Goal: Task Accomplishment & Management: Complete application form

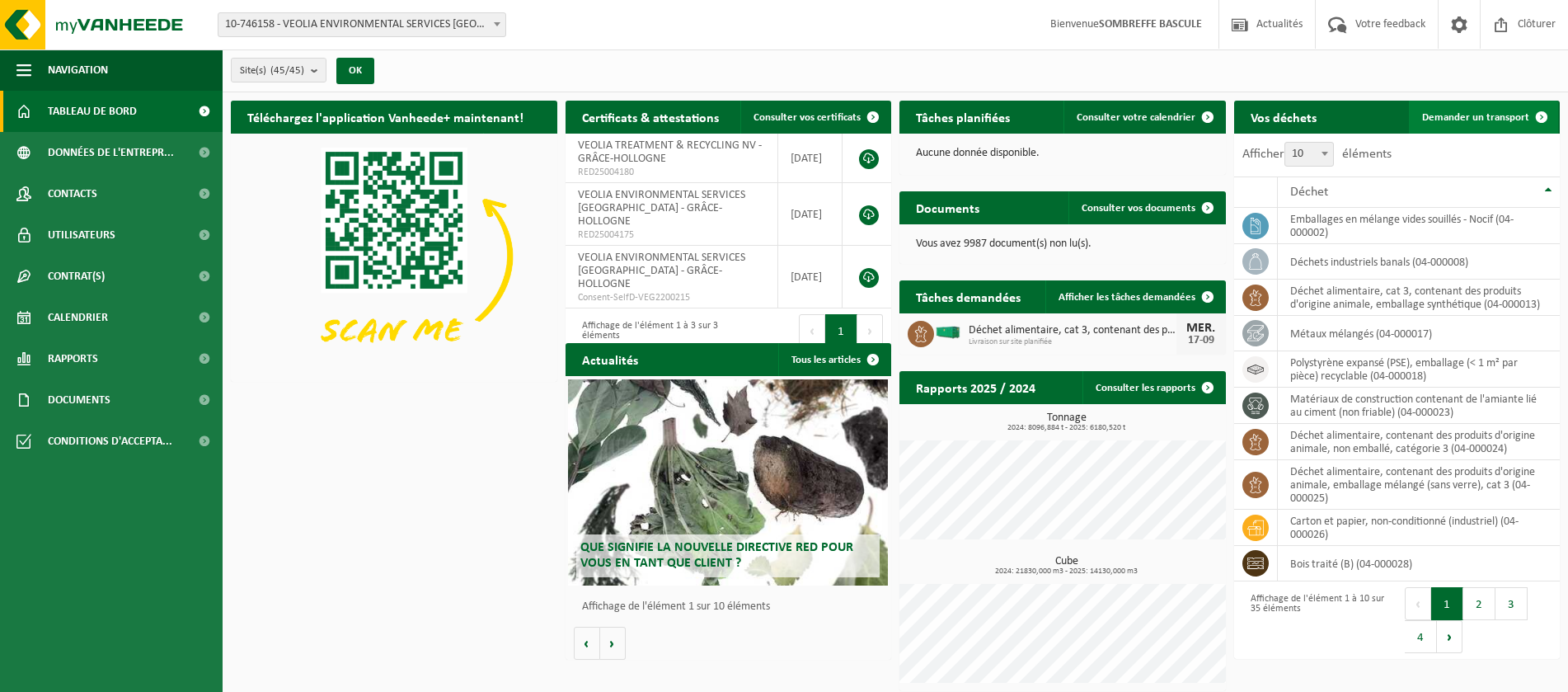
click at [1499, 112] on span "Demander un transport" at bounding box center [1475, 117] width 107 height 11
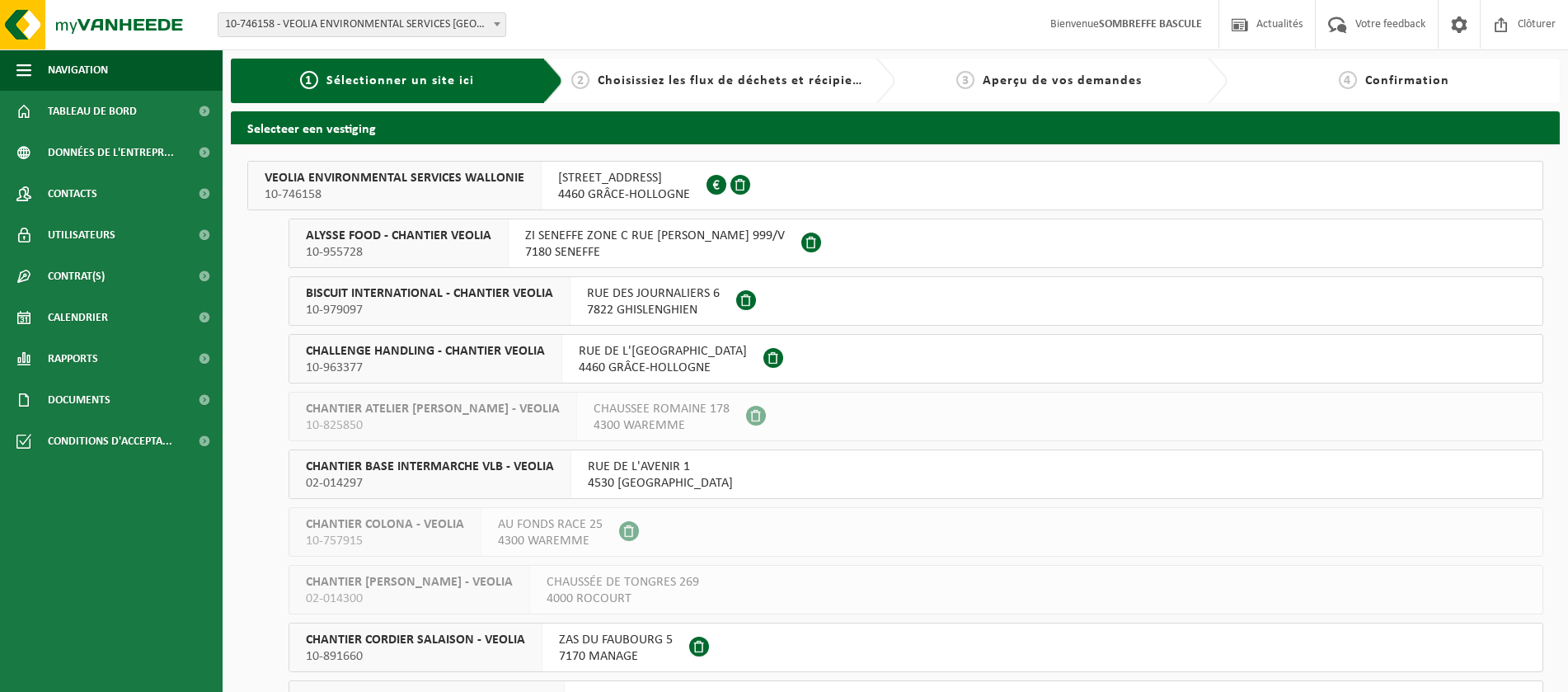
click at [605, 193] on span "4460 GRÂCE-HOLLOGNE" at bounding box center [624, 195] width 131 height 16
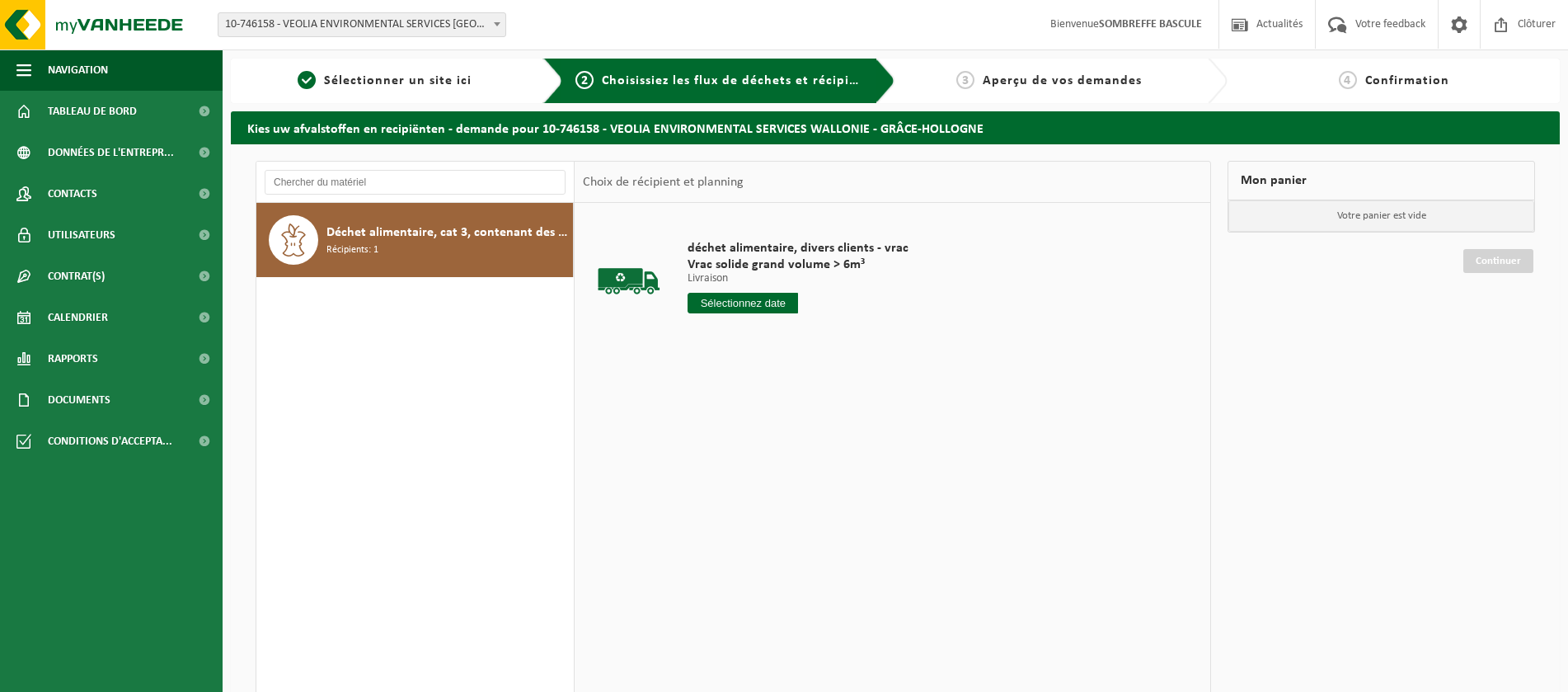
click at [765, 304] on input "text" at bounding box center [742, 303] width 111 height 21
click at [706, 453] on div "15" at bounding box center [702, 449] width 29 height 26
type input "à partir de 2025-09-15"
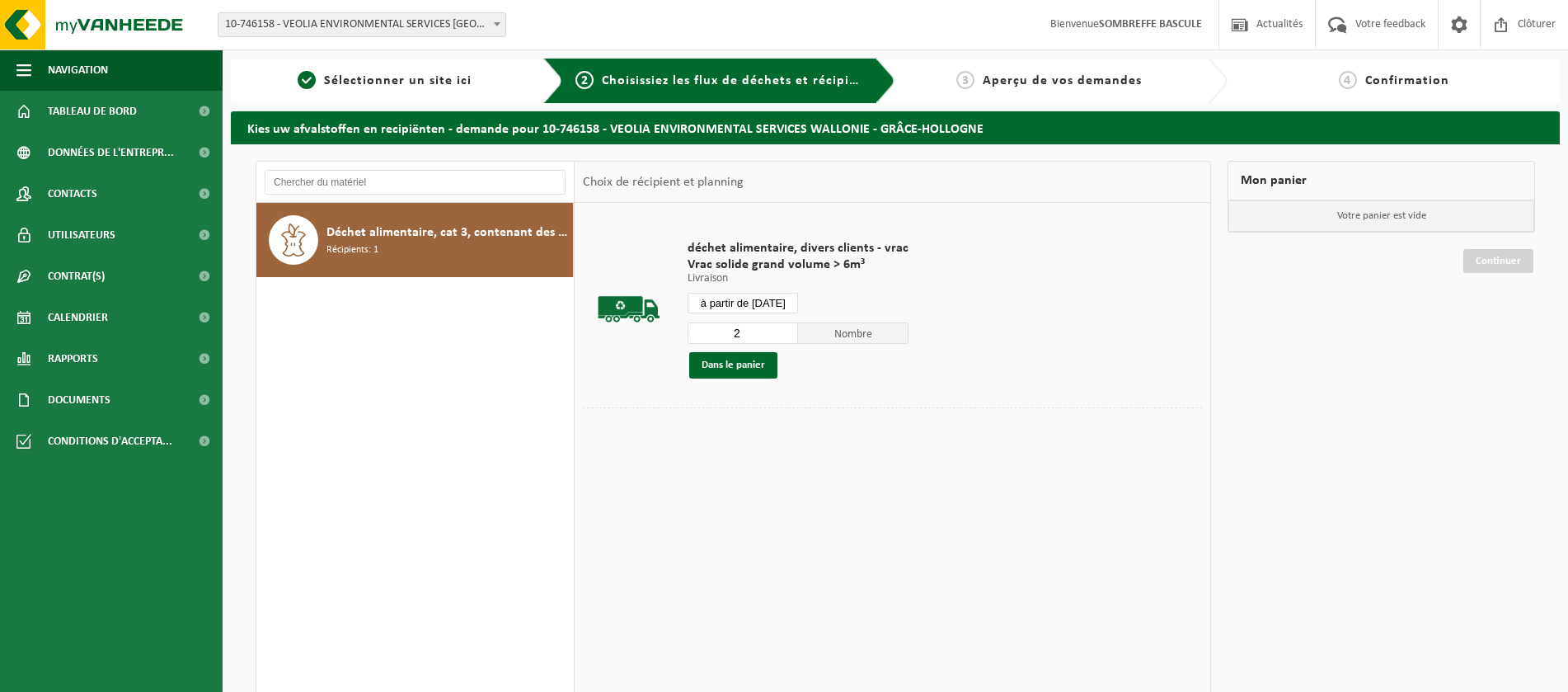
type input "2"
click at [784, 331] on input "2" at bounding box center [742, 333] width 111 height 22
click at [750, 361] on button "Dans le panier" at bounding box center [733, 365] width 88 height 26
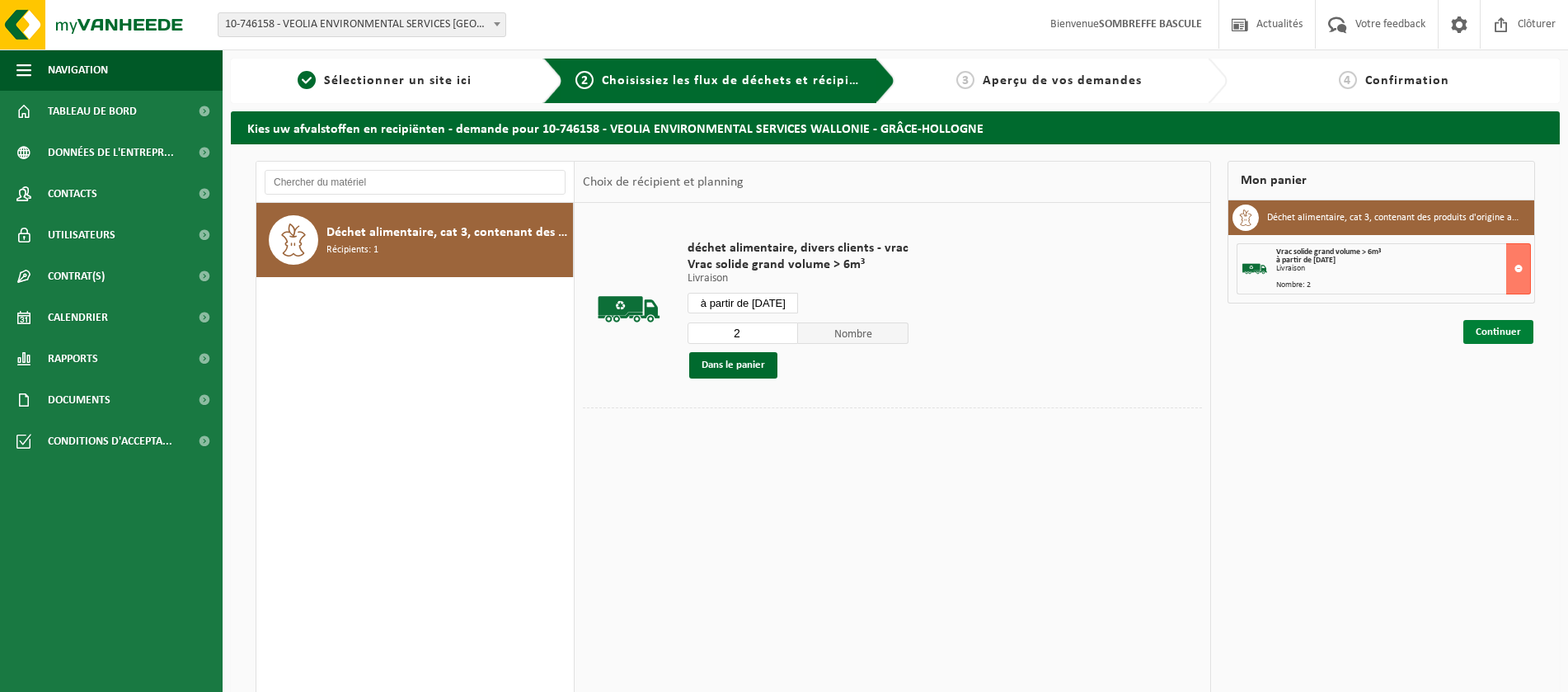
click at [1512, 328] on link "Continuer" at bounding box center [1499, 332] width 70 height 24
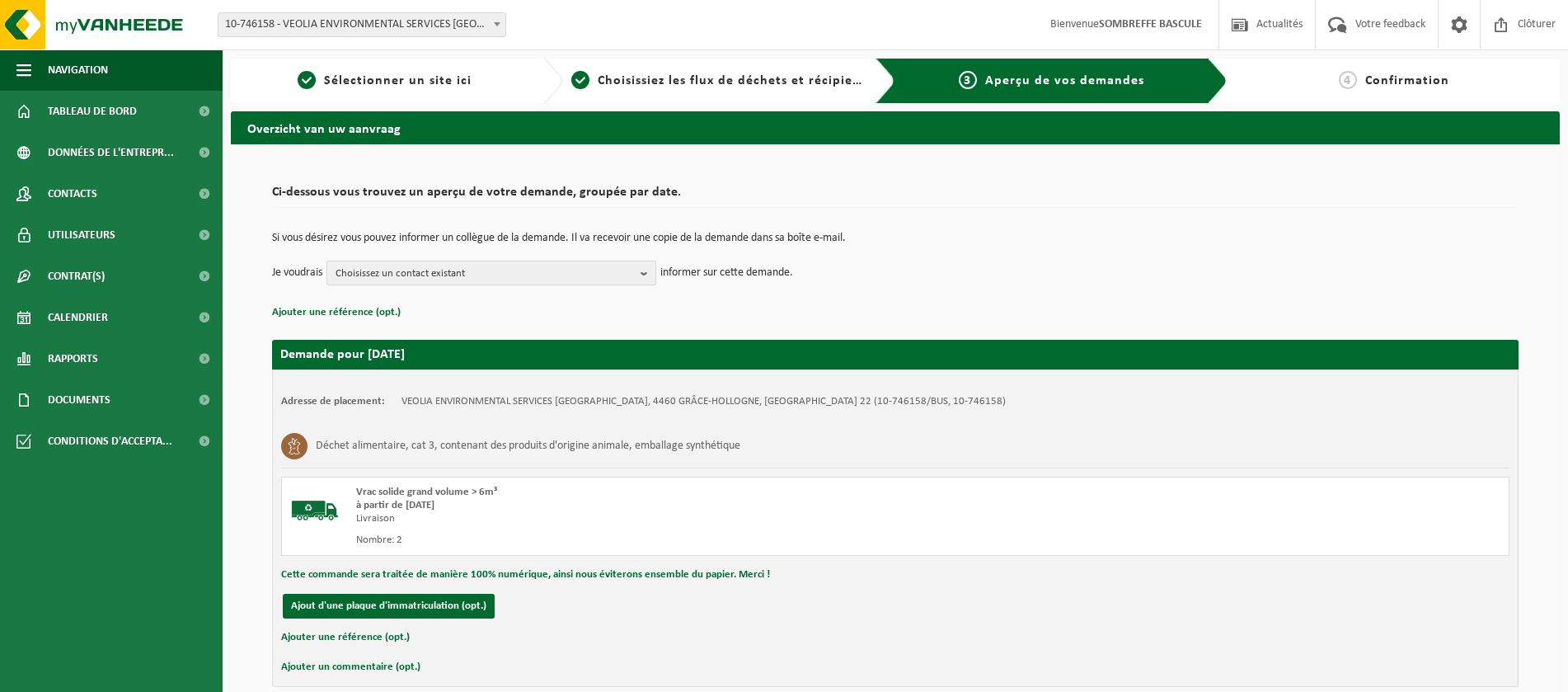
click at [531, 269] on span "Choisissez un contact existant" at bounding box center [484, 273] width 298 height 24
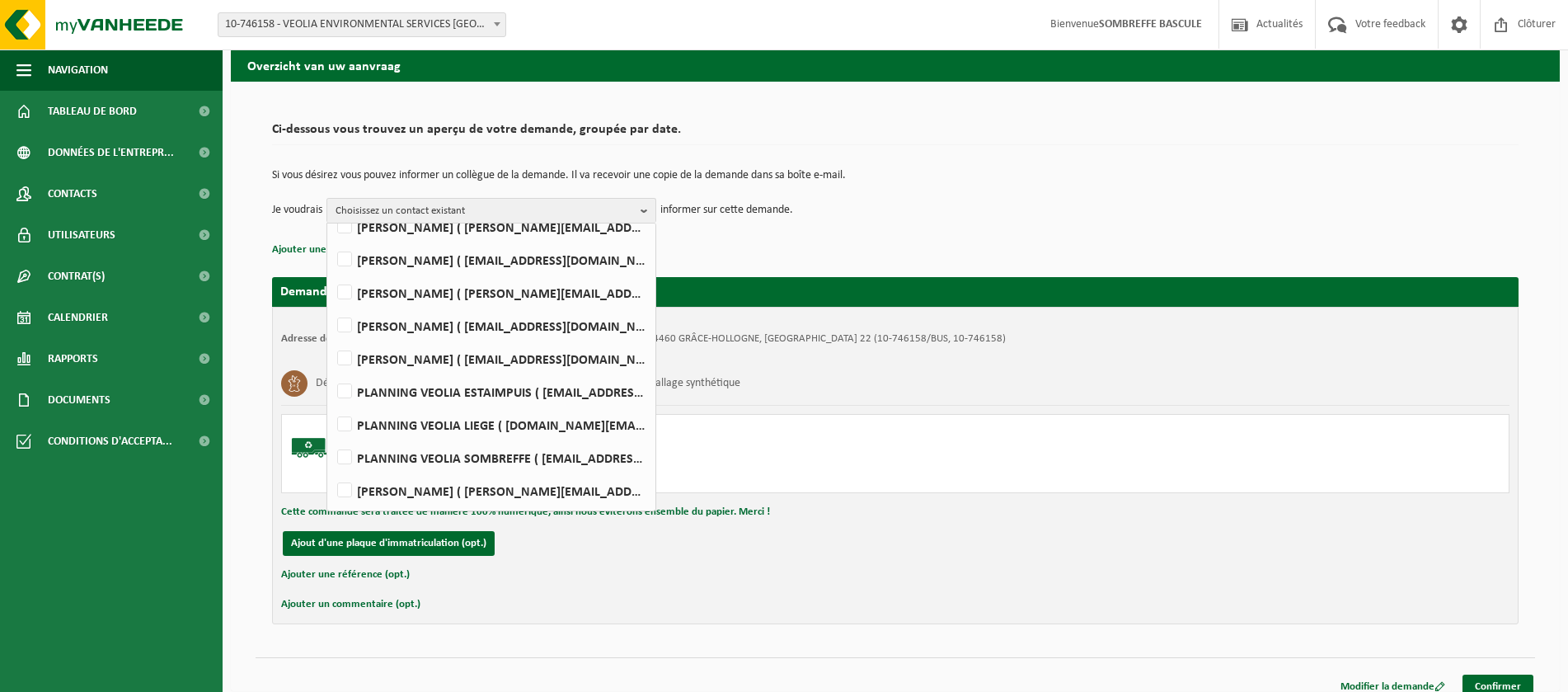
scroll to position [78, 0]
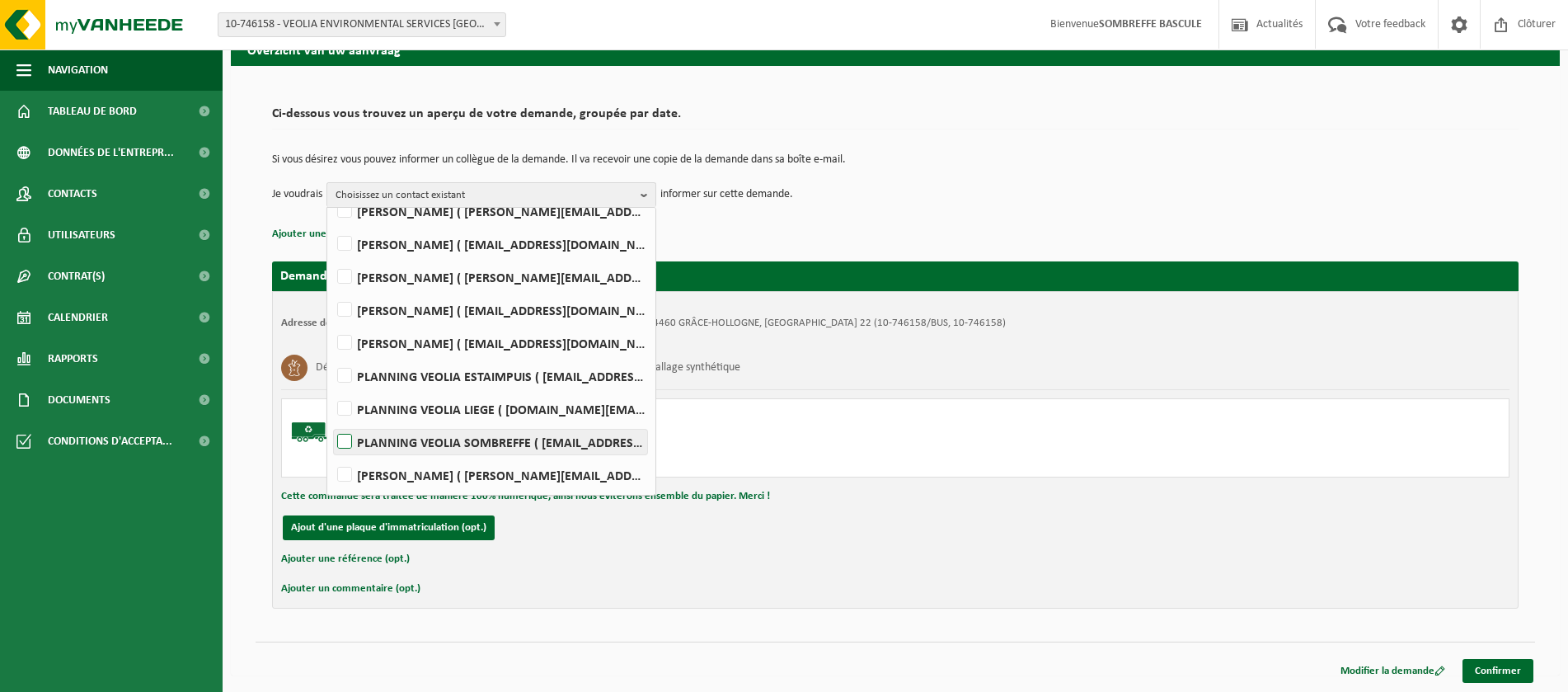
click at [339, 441] on label "PLANNING VEOLIA SOMBREFFE ( be.ves.planning.srr.sombreffe.all@veolia.com )" at bounding box center [491, 442] width 313 height 24
click at [331, 422] on input "PLANNING VEOLIA SOMBREFFE ( be.ves.planning.srr.sombreffe.all@veolia.com )" at bounding box center [331, 421] width 1 height 1
checkbox input "true"
click at [825, 392] on div "Déchet alimentaire, cat 3, contenant des produits d'origine animale, emballage …" at bounding box center [895, 412] width 1228 height 132
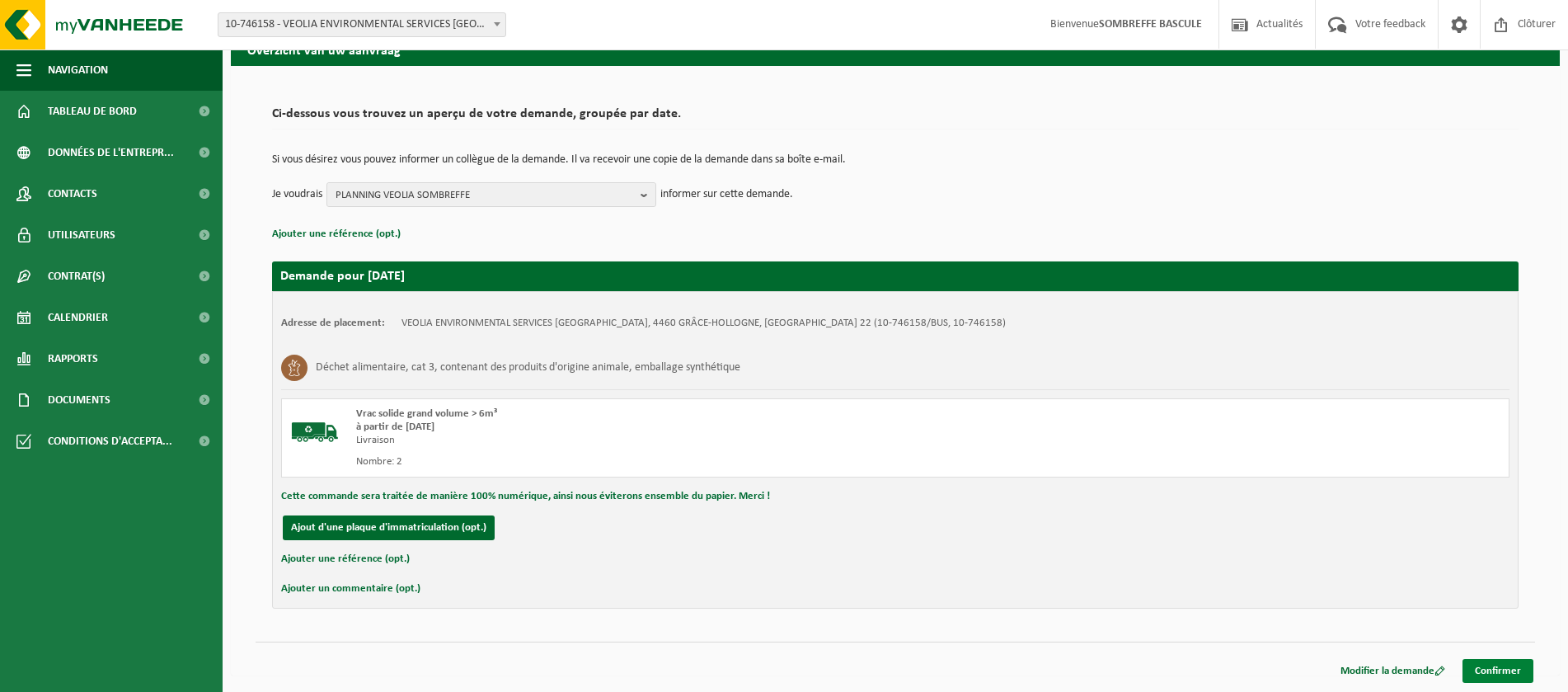
click at [1503, 675] on link "Confirmer" at bounding box center [1498, 670] width 71 height 24
